Goal: Information Seeking & Learning: Understand process/instructions

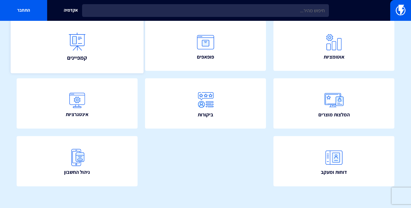
scroll to position [122, 0]
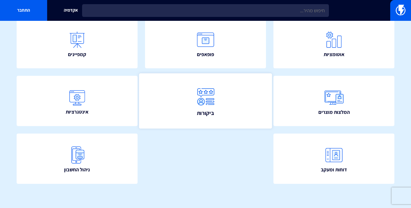
click at [235, 106] on link "ביקורות" at bounding box center [205, 100] width 133 height 55
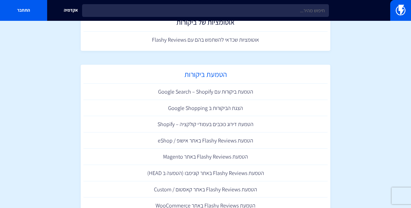
scroll to position [138, 0]
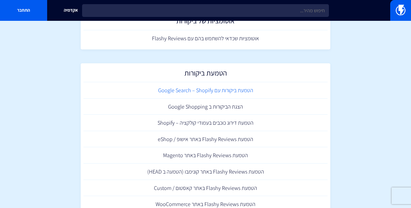
click at [240, 93] on link "הטמעת ביקורות עם Google Search – Shopify" at bounding box center [205, 90] width 244 height 16
click at [237, 123] on link "הטמעת דירוג כוכבים בעמודי קולקציה – Shopify" at bounding box center [205, 122] width 244 height 16
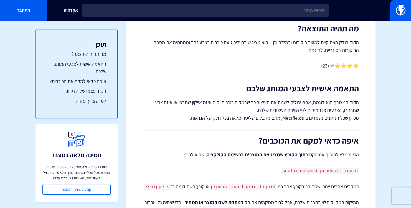
scroll to position [78, 0]
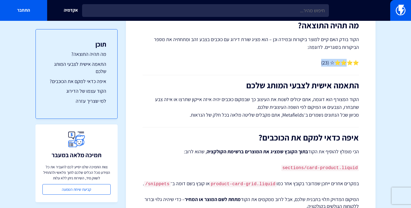
drag, startPoint x: 347, startPoint y: 61, endPoint x: 322, endPoint y: 63, distance: 25.3
click at [322, 63] on p "הקוד בודק האם קיים למוצר ביקורות ובמידה וכן – הוא מציג שורת דירוג עם כוכבים בצב…" at bounding box center [250, 50] width 216 height 31
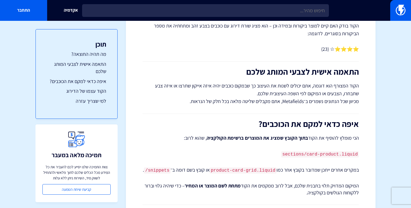
scroll to position [94, 0]
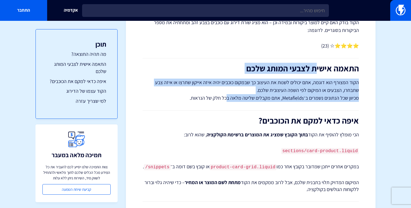
drag, startPoint x: 317, startPoint y: 72, endPoint x: 228, endPoint y: 99, distance: 92.5
click at [228, 99] on div "הטמעת דירוג כוכבים בעמודי קולקציה – Shopify איך להוסיף קוד קטן (Liquid) שיאפשר …" at bounding box center [250, 193] width 216 height 459
click at [228, 99] on p "הקוד המצורף הוא דוגמה, אתם יכולים לשנות את העיצוב כך שבמקום כוכבים יהיה איזה אי…" at bounding box center [250, 89] width 216 height 23
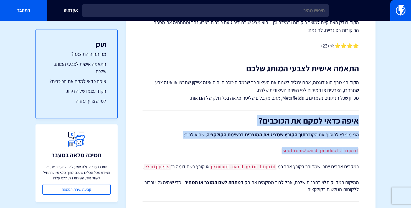
drag, startPoint x: 324, startPoint y: 112, endPoint x: 241, endPoint y: 162, distance: 96.6
click at [241, 162] on div "הטמעת דירוג כוכבים בעמודי קולקציה – Shopify איך להוסיף קוד קטן (Liquid) שיאפשר …" at bounding box center [250, 193] width 216 height 459
click at [241, 163] on p "במקרים אחרים ייתכן שמדובר בקובץ אחר כמו product-card-grid.liquid או קובץ בשם דו…" at bounding box center [250, 166] width 216 height 7
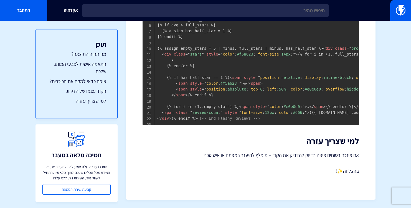
scroll to position [429, 0]
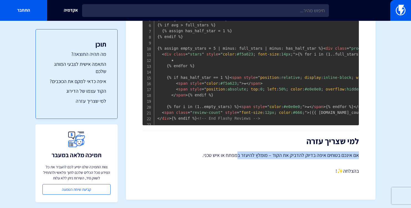
drag, startPoint x: 290, startPoint y: 148, endPoint x: 240, endPoint y: 154, distance: 50.0
click at [240, 154] on p "אם אינכם בטוחים איפה בדיוק להדביק את הקוד – מומלץ להיעזר במפתח או איש טכני." at bounding box center [250, 155] width 216 height 8
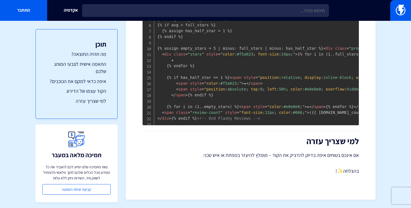
scroll to position [0, 0]
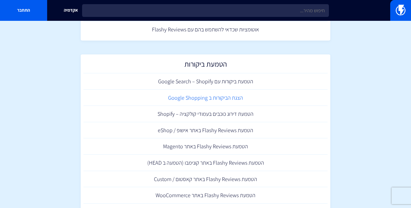
scroll to position [175, 0]
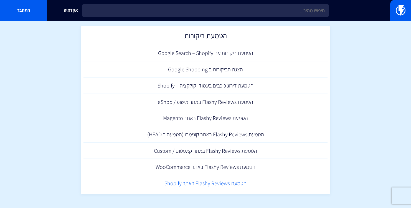
click at [211, 184] on link "הטמעת Flashy Reviews באתר Shopify" at bounding box center [205, 183] width 244 height 16
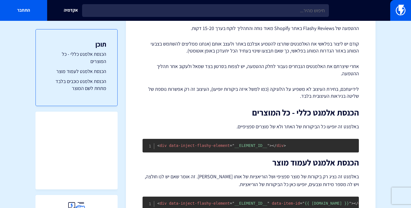
scroll to position [53, 0]
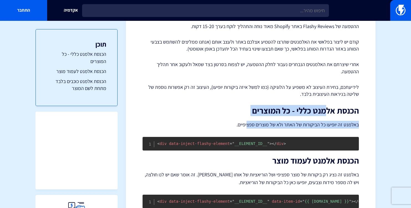
drag, startPoint x: 326, startPoint y: 108, endPoint x: 249, endPoint y: 124, distance: 78.6
click at [249, 124] on div "הטמעת Flashy Reviews באתר Shopify ההטמעה של Flashy Reviews באתר Shopify מאוד נו…" at bounding box center [250, 137] width 216 height 265
click at [249, 124] on p "באלמנט זה יופיעו כל הביקורות של האתר ולא של מוצרים ספציפיים." at bounding box center [250, 125] width 216 height 8
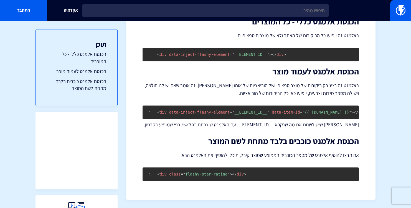
scroll to position [146, 0]
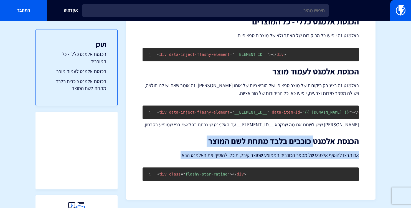
drag, startPoint x: 312, startPoint y: 143, endPoint x: 177, endPoint y: 154, distance: 135.4
click at [177, 154] on div "הטמעת Flashy Reviews באתר Shopify ההטמעה של Flashy Reviews באתר Shopify מאוד נו…" at bounding box center [250, 48] width 216 height 265
click at [177, 154] on p "אם תרצו להוסיף אלמנט של מספר הכוכבים הממוצע שמוצר קיבל, תוכלו להוסיף את האלמנט …" at bounding box center [250, 155] width 216 height 8
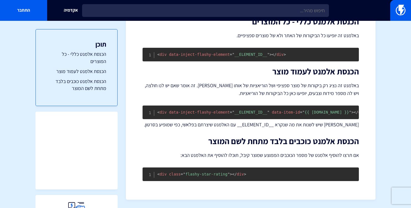
click at [177, 154] on p "אם תרצו להוסיף אלמנט של מספר הכוכבים הממוצע שמוצר קיבל, תוכלו להוסיף את האלמנט …" at bounding box center [250, 155] width 216 height 8
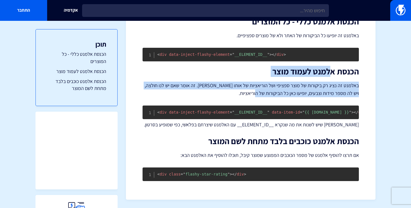
drag, startPoint x: 329, startPoint y: 70, endPoint x: 242, endPoint y: 87, distance: 88.6
click at [242, 87] on div "הטמעת Flashy Reviews באתר Shopify ההטמעה של Flashy Reviews באתר Shopify מאוד נו…" at bounding box center [250, 48] width 216 height 265
click at [242, 87] on p "באלמנט זה נציג רק ביקורות של מוצר ספציפי ושל הוריאציות של אותו מוצר. זה אומר שא…" at bounding box center [250, 89] width 216 height 16
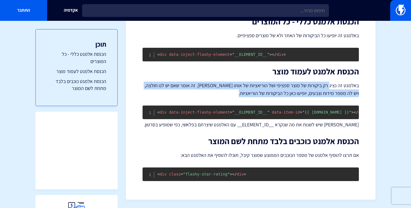
drag, startPoint x: 242, startPoint y: 87, endPoint x: 329, endPoint y: 78, distance: 87.4
click at [329, 81] on p "באלמנט זה נציג רק ביקורות של מוצר ספציפי ושל הוריאציות של אותו מוצר. זה אומר שא…" at bounding box center [250, 89] width 216 height 16
drag, startPoint x: 329, startPoint y: 78, endPoint x: 241, endPoint y: 87, distance: 88.3
click at [241, 87] on p "באלמנט זה נציג רק ביקורות של מוצר ספציפי ושל הוריאציות של אותו מוצר. זה אומר שא…" at bounding box center [250, 89] width 216 height 16
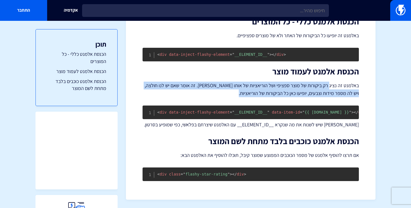
click at [241, 87] on p "באלמנט זה נציג רק ביקורות של מוצר ספציפי ושל הוריאציות של אותו מוצר. זה אומר שא…" at bounding box center [250, 89] width 216 height 16
drag, startPoint x: 241, startPoint y: 87, endPoint x: 290, endPoint y: 80, distance: 49.8
click at [290, 81] on p "באלמנט זה נציג רק ביקורות של מוצר ספציפי ושל הוריאציות של אותו מוצר. זה אומר שא…" at bounding box center [250, 89] width 216 height 16
drag, startPoint x: 290, startPoint y: 80, endPoint x: 247, endPoint y: 86, distance: 43.9
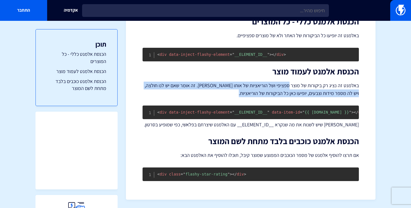
click at [247, 86] on p "באלמנט זה נציג רק ביקורות של מוצר ספציפי ושל הוריאציות של אותו מוצר. זה אומר שא…" at bounding box center [250, 89] width 216 height 16
drag, startPoint x: 247, startPoint y: 86, endPoint x: 268, endPoint y: 81, distance: 22.1
click at [268, 81] on p "באלמנט זה נציג רק ביקורות של מוצר ספציפי ושל הוריאציות של אותו מוצר. זה אומר שא…" at bounding box center [250, 89] width 216 height 16
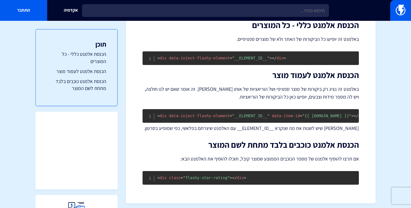
scroll to position [0, 0]
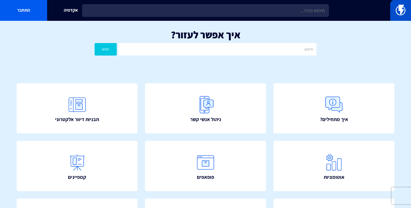
click at [397, 8] on img at bounding box center [400, 10] width 10 height 11
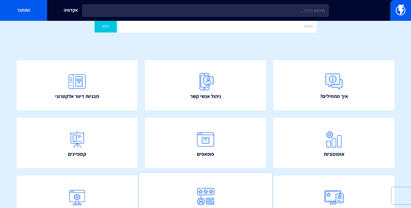
scroll to position [19, 0]
